Goal: Task Accomplishment & Management: Use online tool/utility

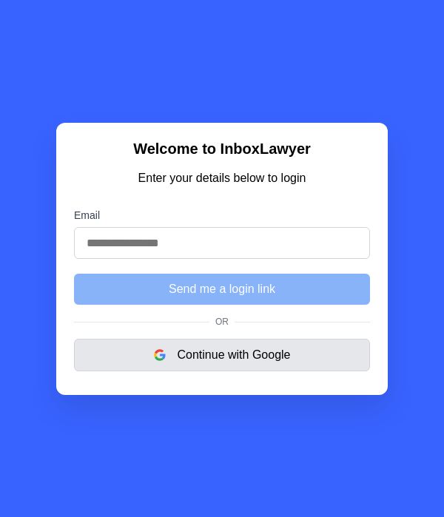
click at [193, 360] on button "Continue with Google" at bounding box center [222, 355] width 296 height 33
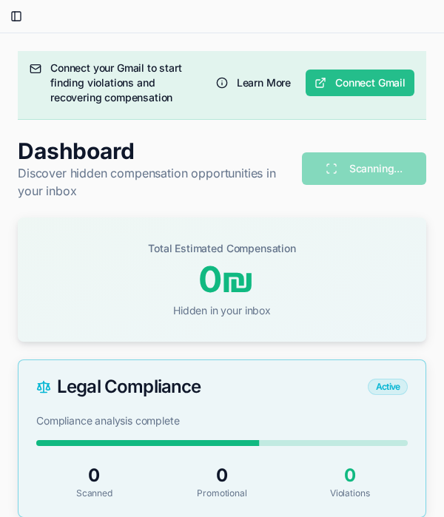
click at [359, 76] on button "Connect Gmail" at bounding box center [360, 83] width 109 height 27
click at [378, 78] on button "Connect Gmail" at bounding box center [360, 83] width 109 height 27
